Goal: Transaction & Acquisition: Purchase product/service

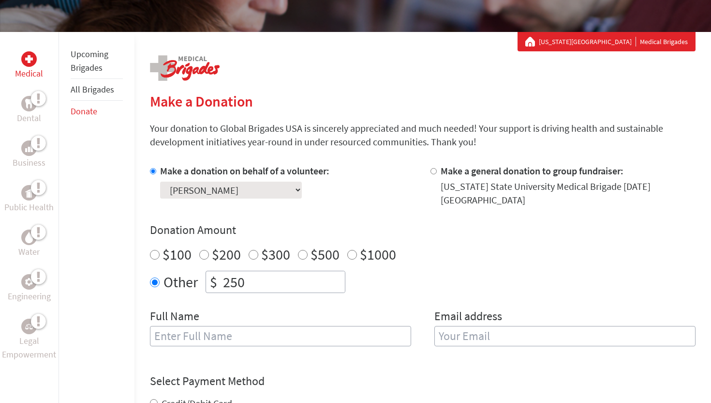
scroll to position [149, 0]
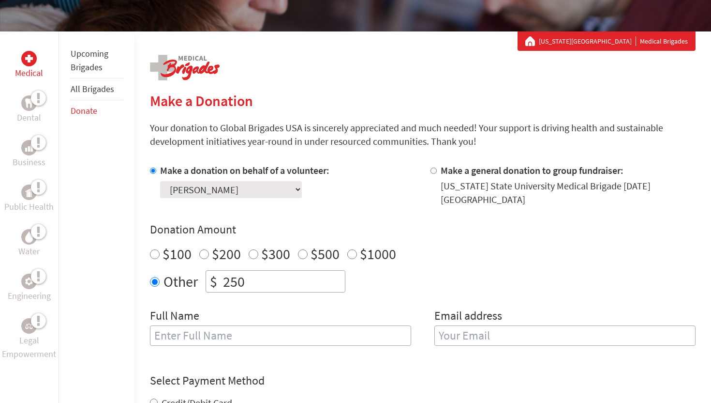
click at [265, 187] on select "Select a volunteer... [PERSON_NAME] [PERSON_NAME] [PERSON_NAME] [PERSON_NAME] […" at bounding box center [231, 189] width 142 height 17
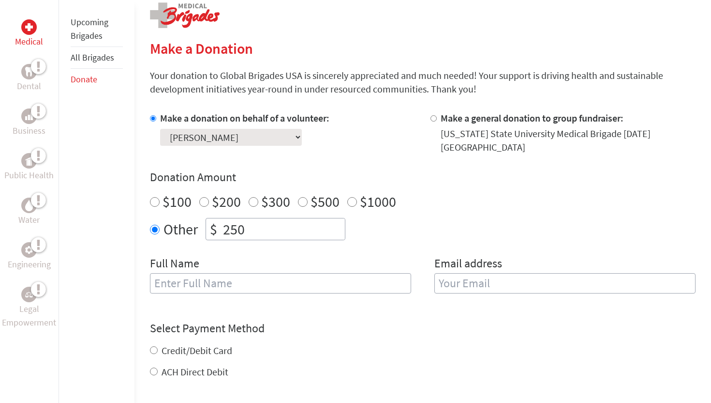
scroll to position [213, 0]
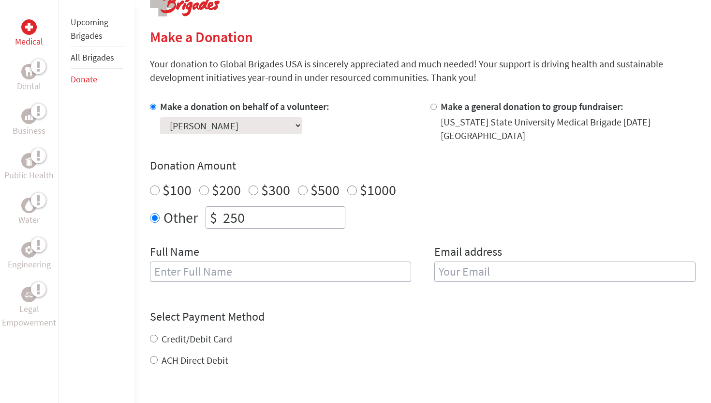
click at [276, 269] on input "text" at bounding box center [280, 271] width 261 height 20
click at [345, 310] on h4 "Select Payment Method" at bounding box center [423, 316] width 546 height 15
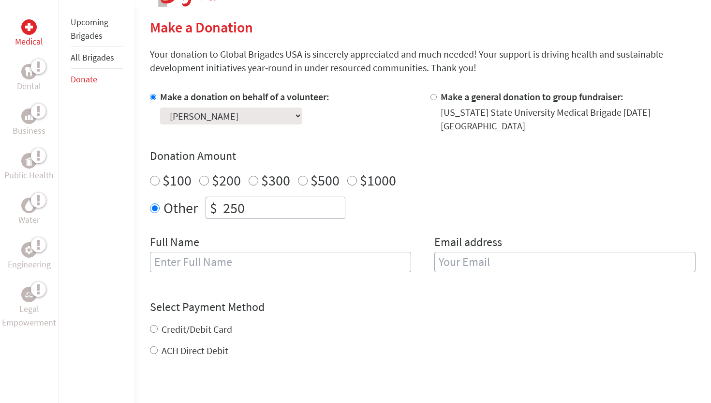
scroll to position [224, 0]
click at [275, 265] on input "text" at bounding box center [280, 261] width 261 height 20
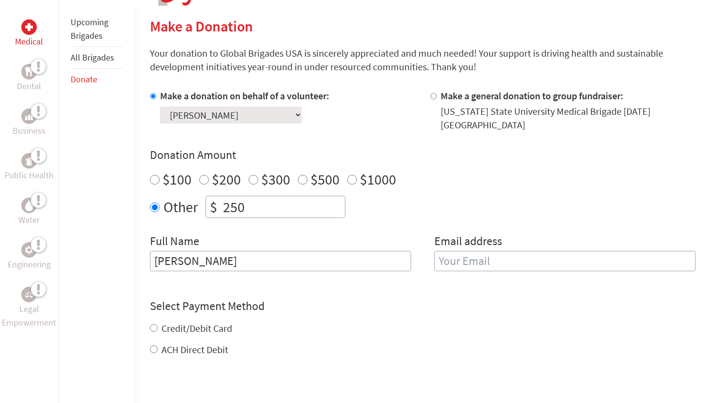
type input "[PERSON_NAME]"
click at [508, 261] on input "email" at bounding box center [564, 261] width 261 height 20
type input "[EMAIL_ADDRESS][DOMAIN_NAME]"
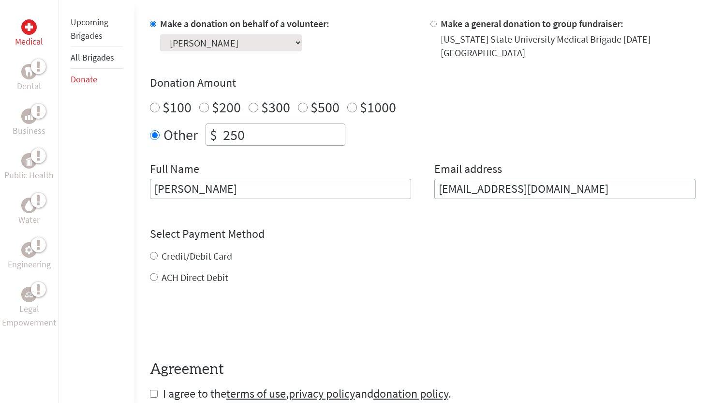
scroll to position [301, 0]
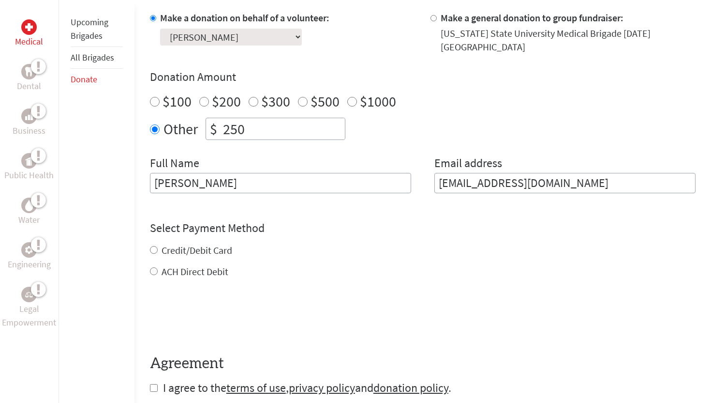
click at [222, 251] on div "Credit/Debit Card ACH Direct Debit" at bounding box center [423, 260] width 546 height 35
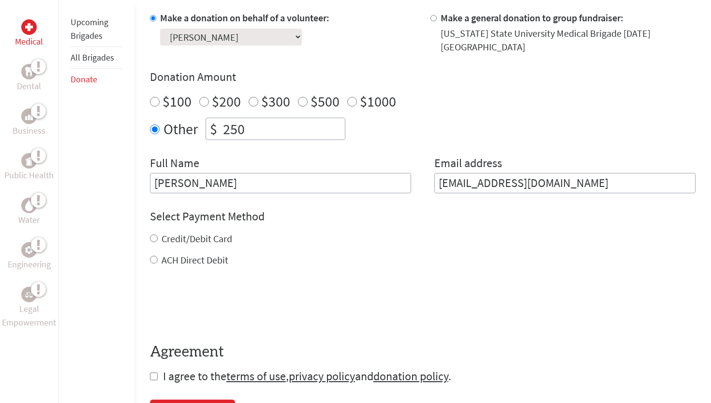
click at [210, 238] on label "Credit/Debit Card" at bounding box center [197, 238] width 71 height 12
click at [158, 238] on input "Credit/Debit Card" at bounding box center [154, 238] width 8 height 8
radio input "true"
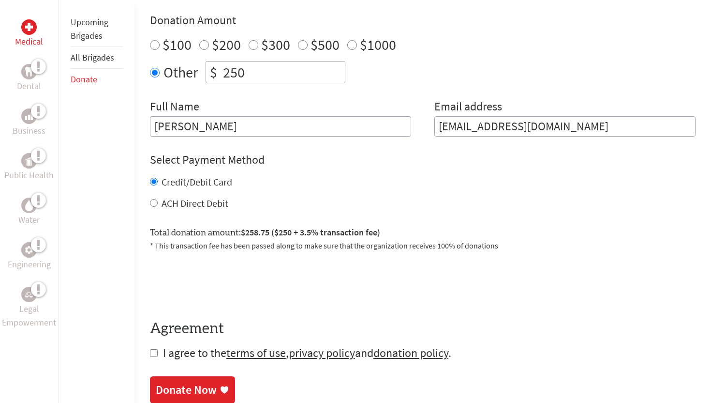
scroll to position [359, 0]
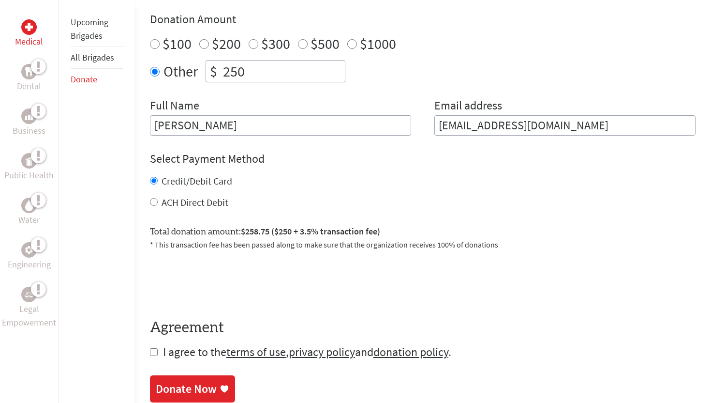
click at [210, 199] on label "ACH Direct Debit" at bounding box center [195, 202] width 67 height 12
click at [158, 199] on input "ACH Direct Debit" at bounding box center [154, 202] width 8 height 8
radio input "true"
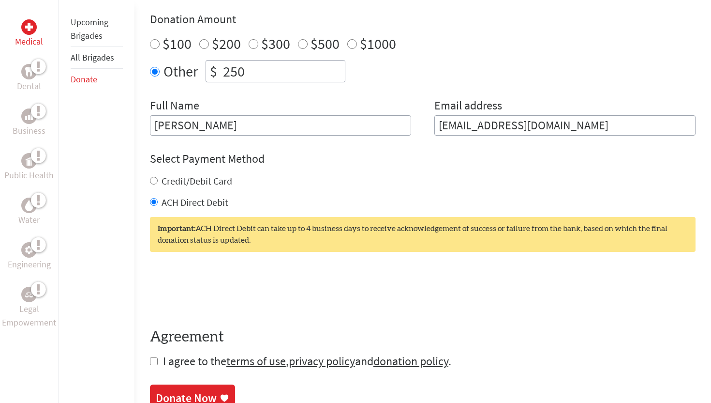
click at [212, 185] on label "Credit/Debit Card" at bounding box center [197, 181] width 71 height 12
click at [158, 184] on input "Credit/Debit Card" at bounding box center [154, 181] width 8 height 8
radio input "true"
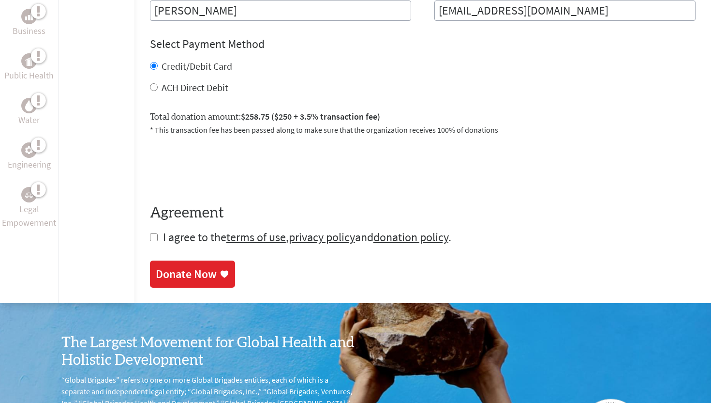
scroll to position [478, 0]
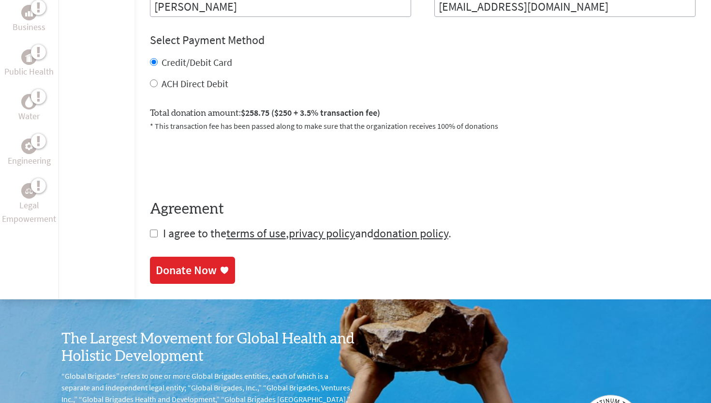
click at [182, 237] on span "I agree to the terms of use , privacy policy and donation policy ." at bounding box center [307, 232] width 288 height 15
click at [152, 236] on input "checkbox" at bounding box center [154, 233] width 8 height 8
checkbox input "true"
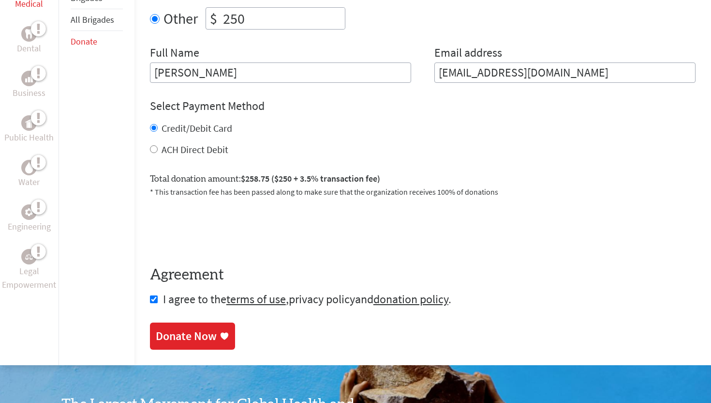
scroll to position [424, 0]
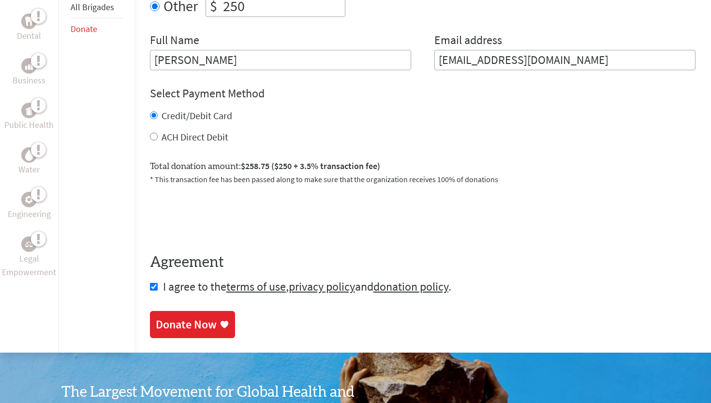
click at [216, 320] on div "Donate Now" at bounding box center [193, 323] width 74 height 15
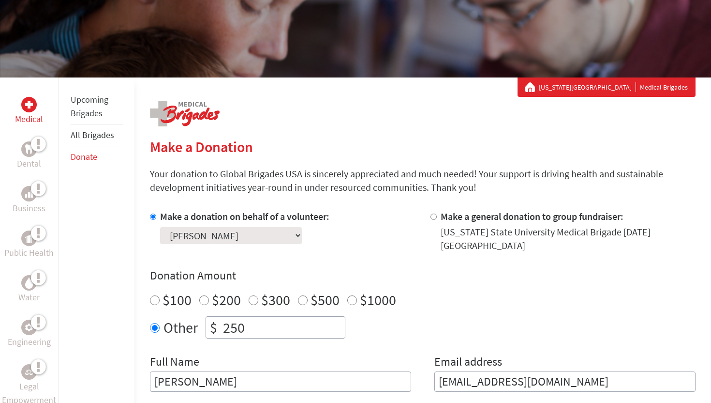
scroll to position [105, 0]
